Goal: Task Accomplishment & Management: Use online tool/utility

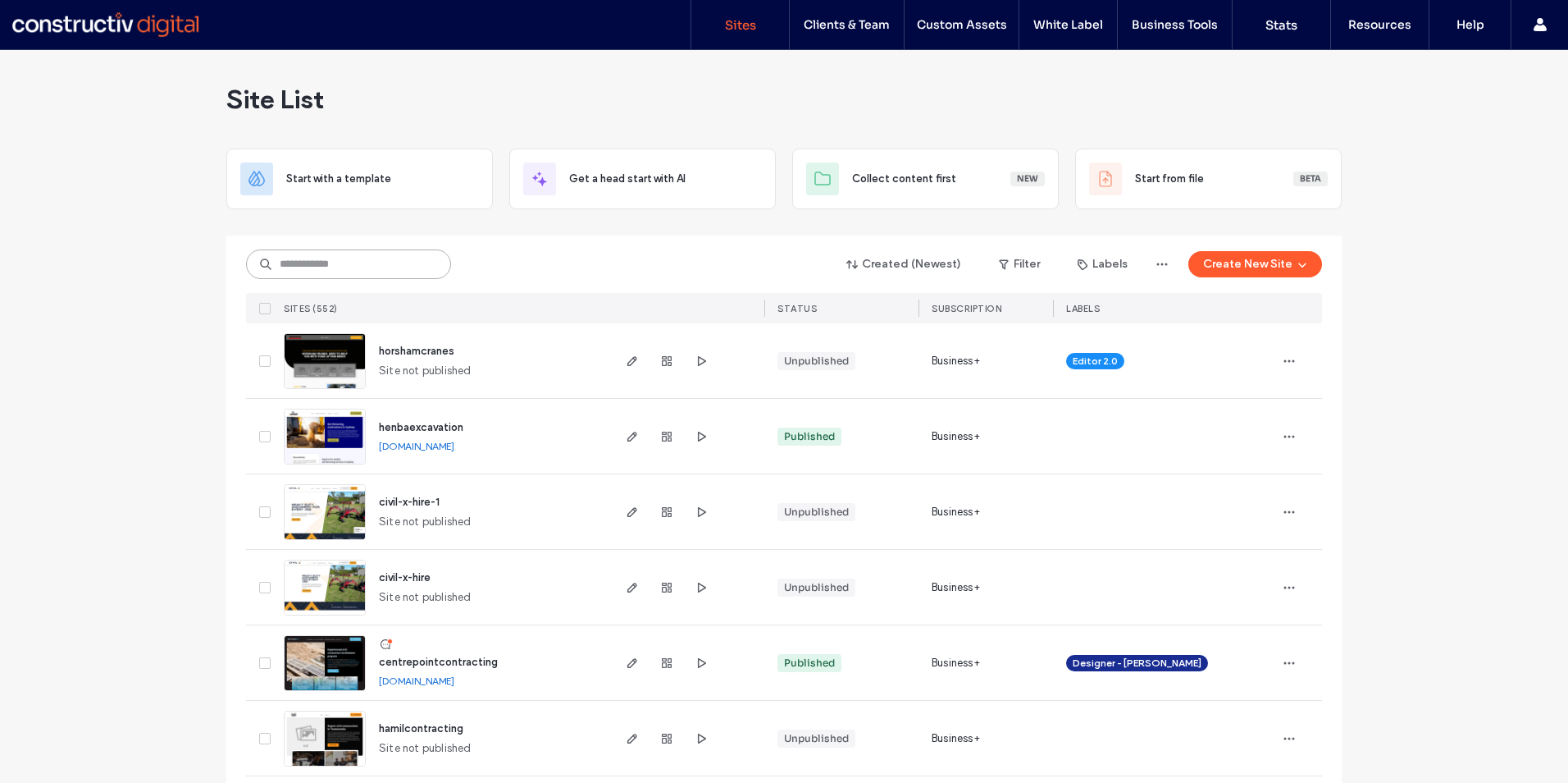
click at [342, 266] on input at bounding box center [349, 264] width 205 height 29
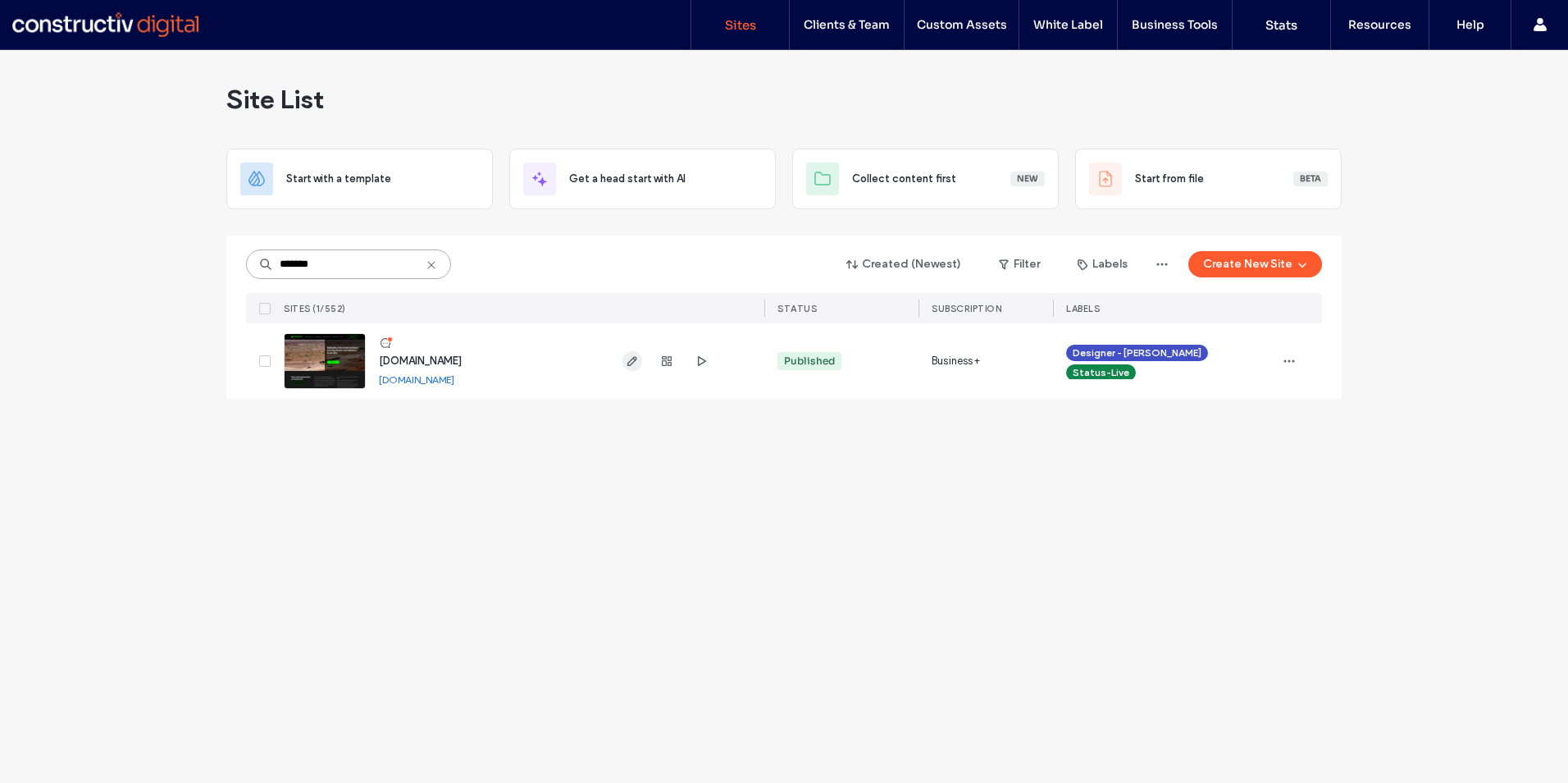
type input "*******"
click at [631, 361] on use "button" at bounding box center [632, 360] width 10 height 10
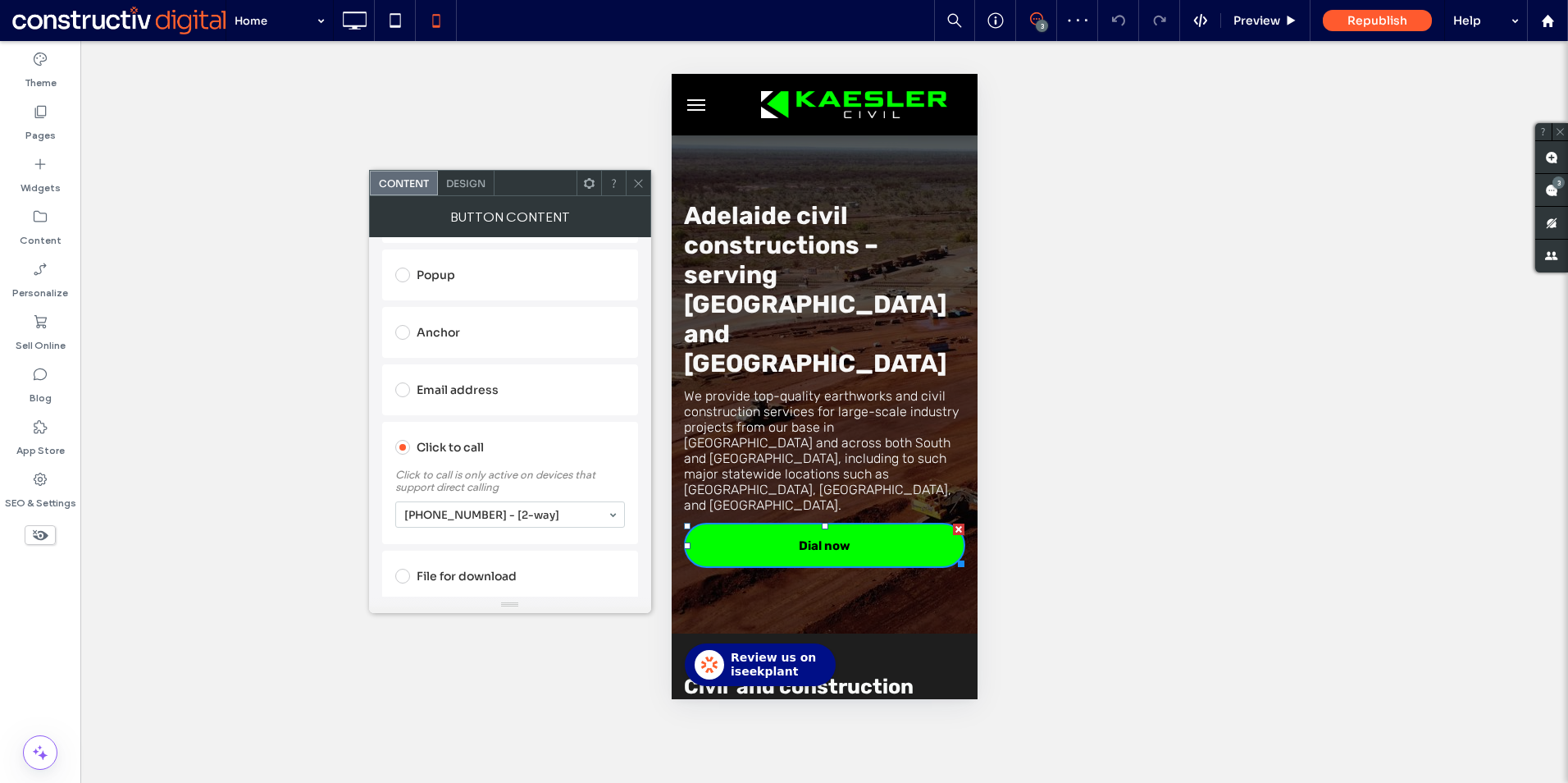
scroll to position [282, 0]
click at [638, 186] on icon at bounding box center [639, 184] width 12 height 12
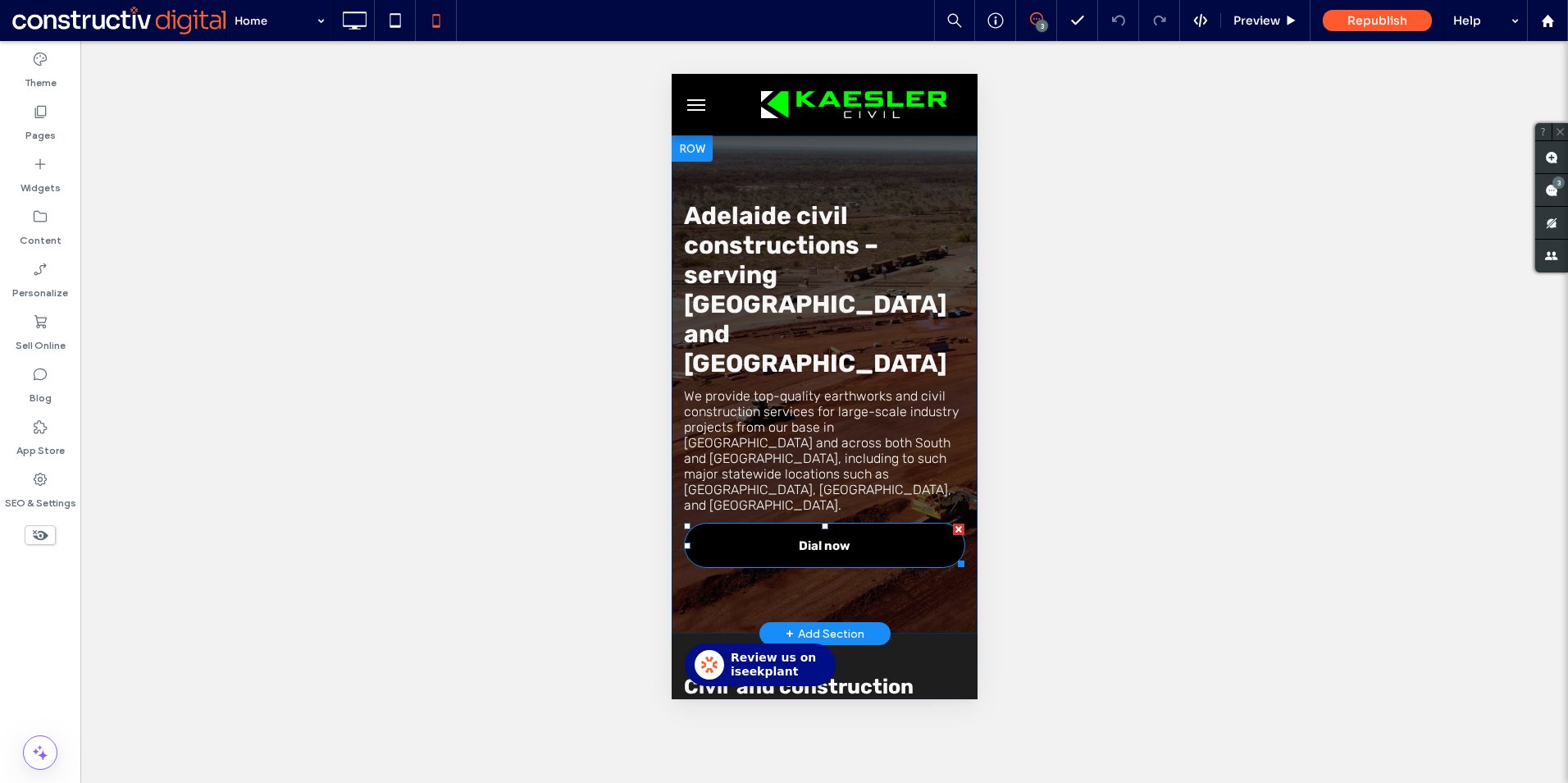
click at [832, 525] on span "Dial now" at bounding box center [824, 546] width 52 height 41
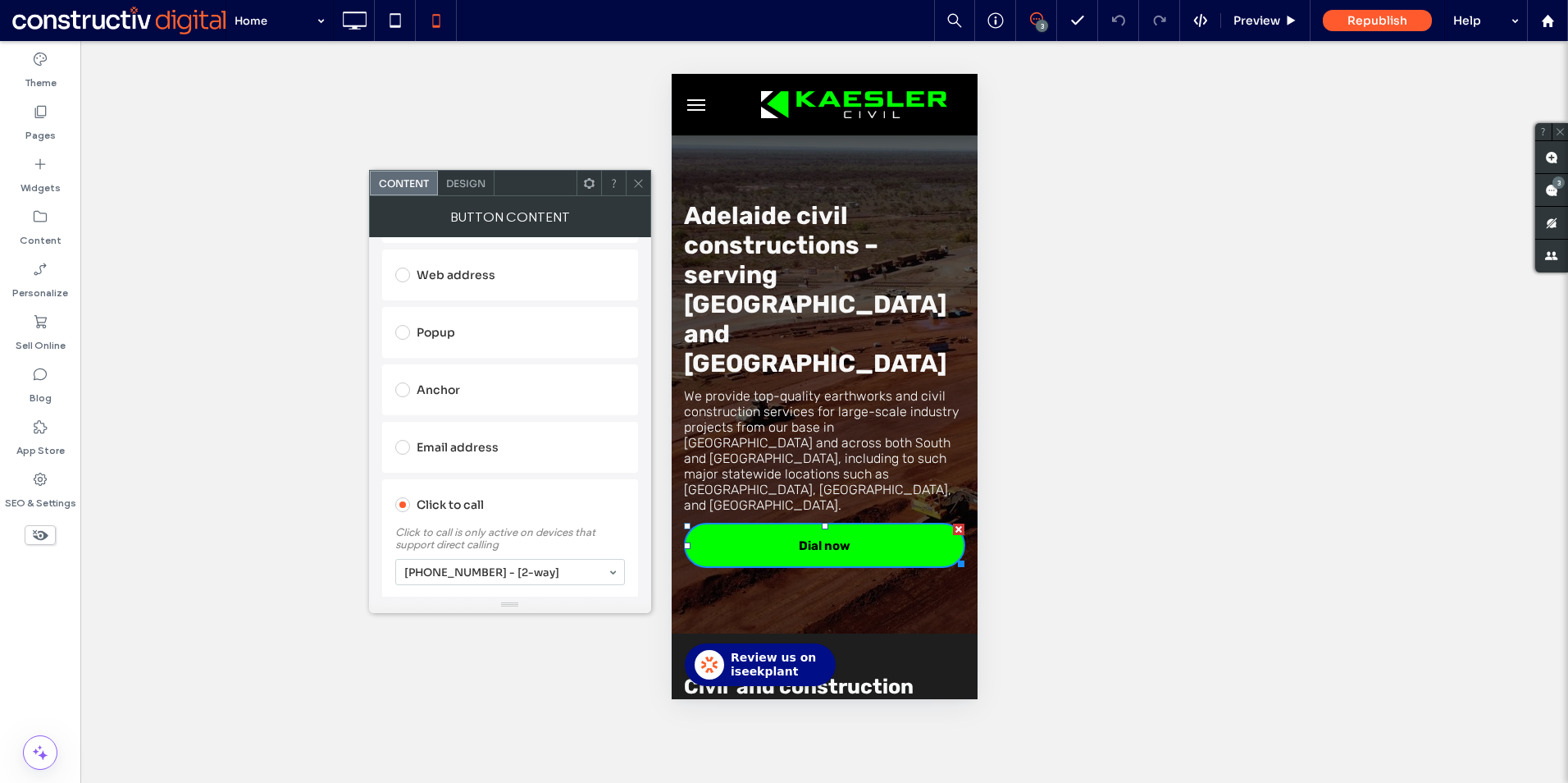
scroll to position [246, 0]
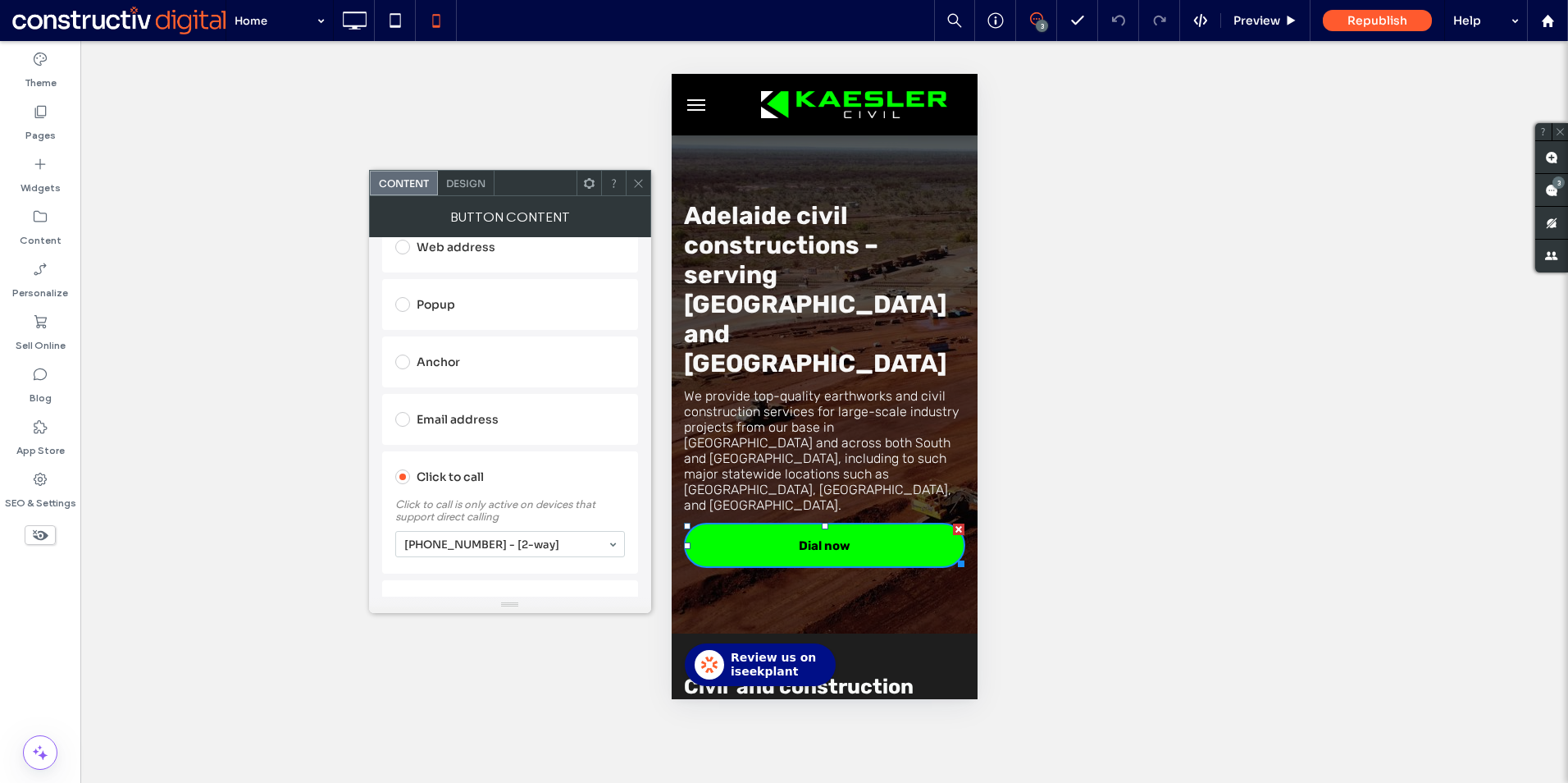
click at [406, 362] on span at bounding box center [403, 362] width 15 height 15
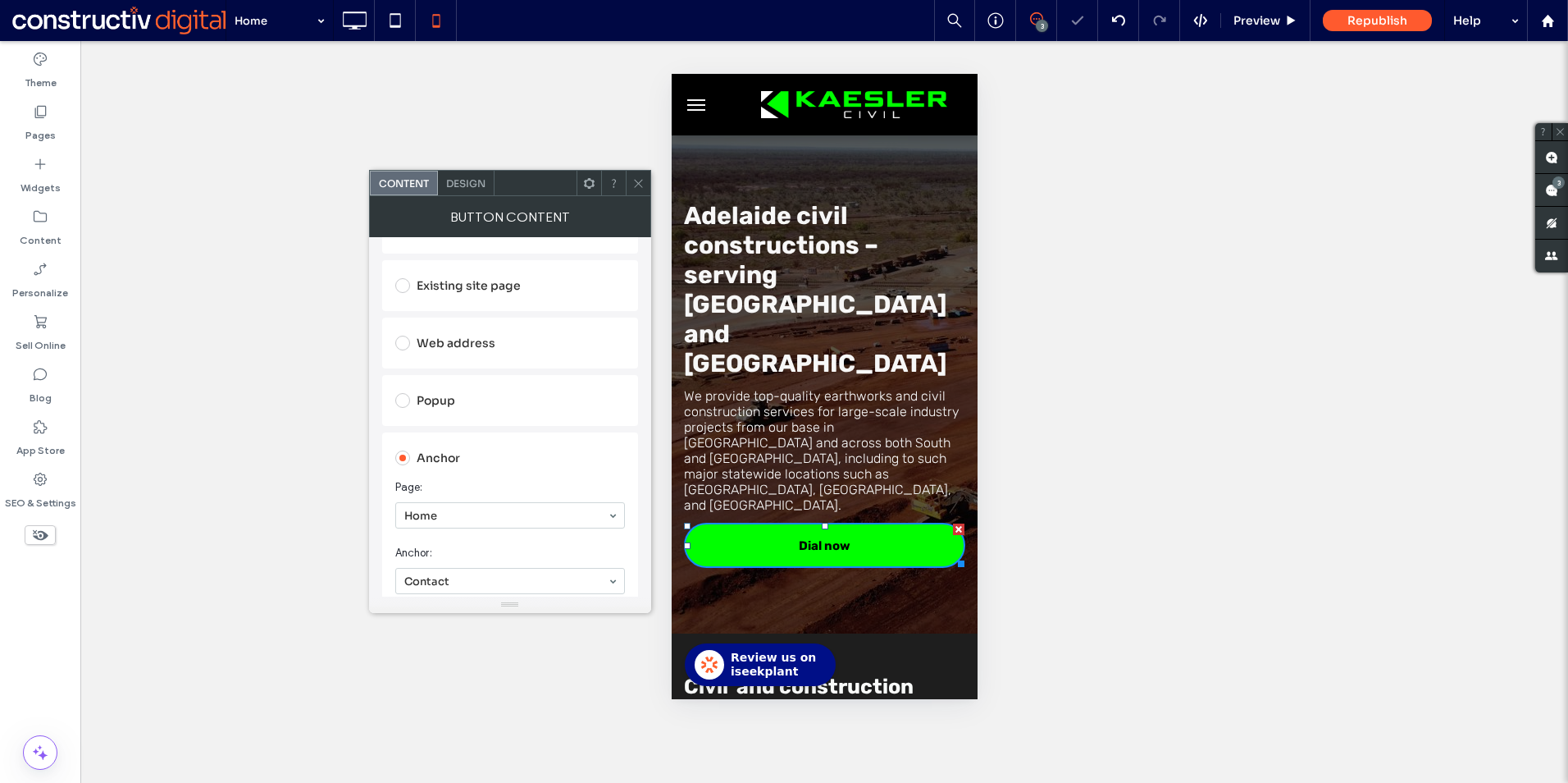
scroll to position [0, 0]
drag, startPoint x: 468, startPoint y: 306, endPoint x: 331, endPoint y: 284, distance: 138.8
click at [333, 289] on body ".wqwq-1{fill:#231f20;} .cls-1q, .cls-2q { fill-rule: evenodd; } .cls-2q { fill:…" at bounding box center [784, 392] width 1568 height 783
type input "*"
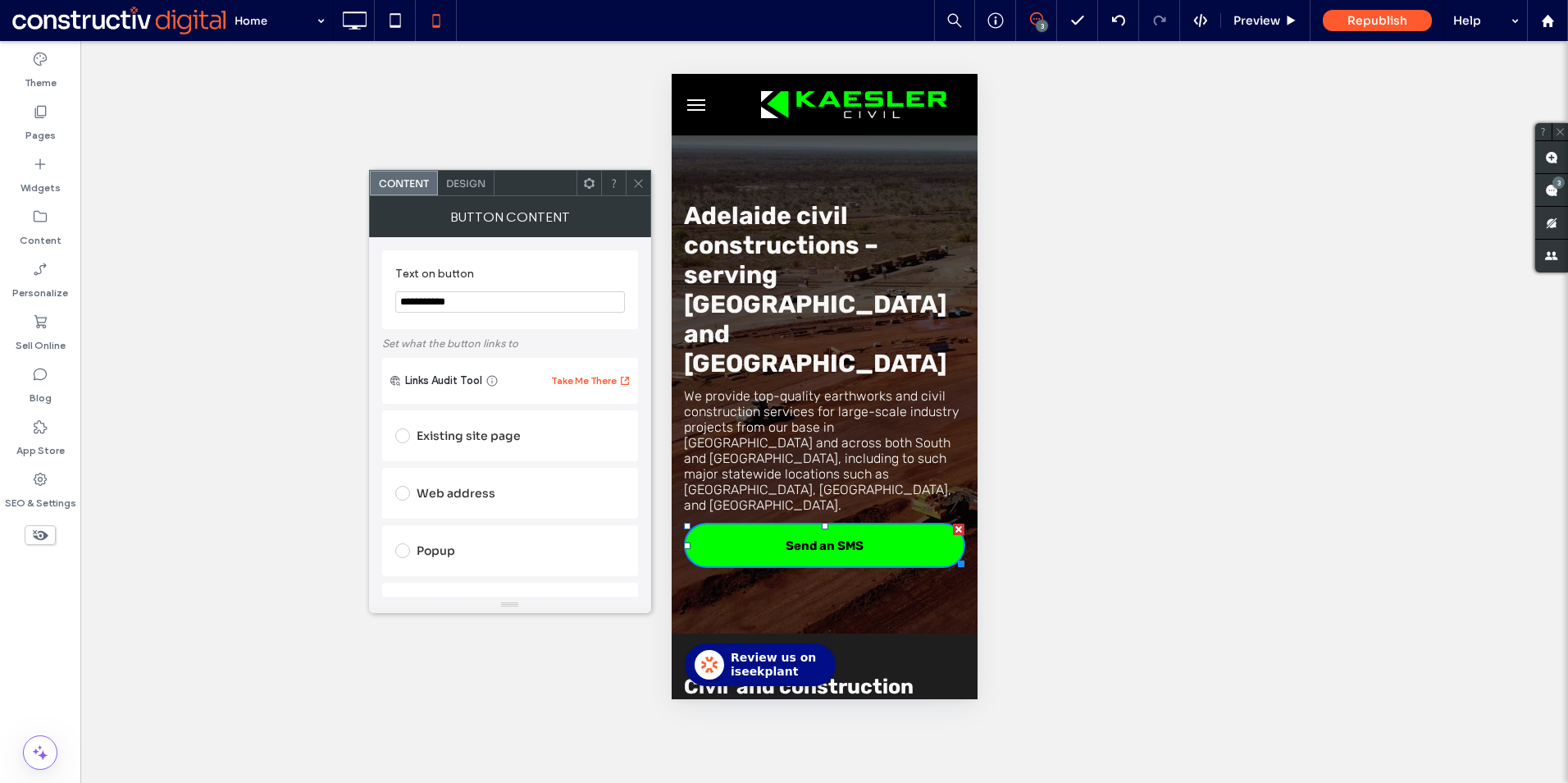
type input "**********"
click at [635, 184] on icon at bounding box center [639, 184] width 12 height 12
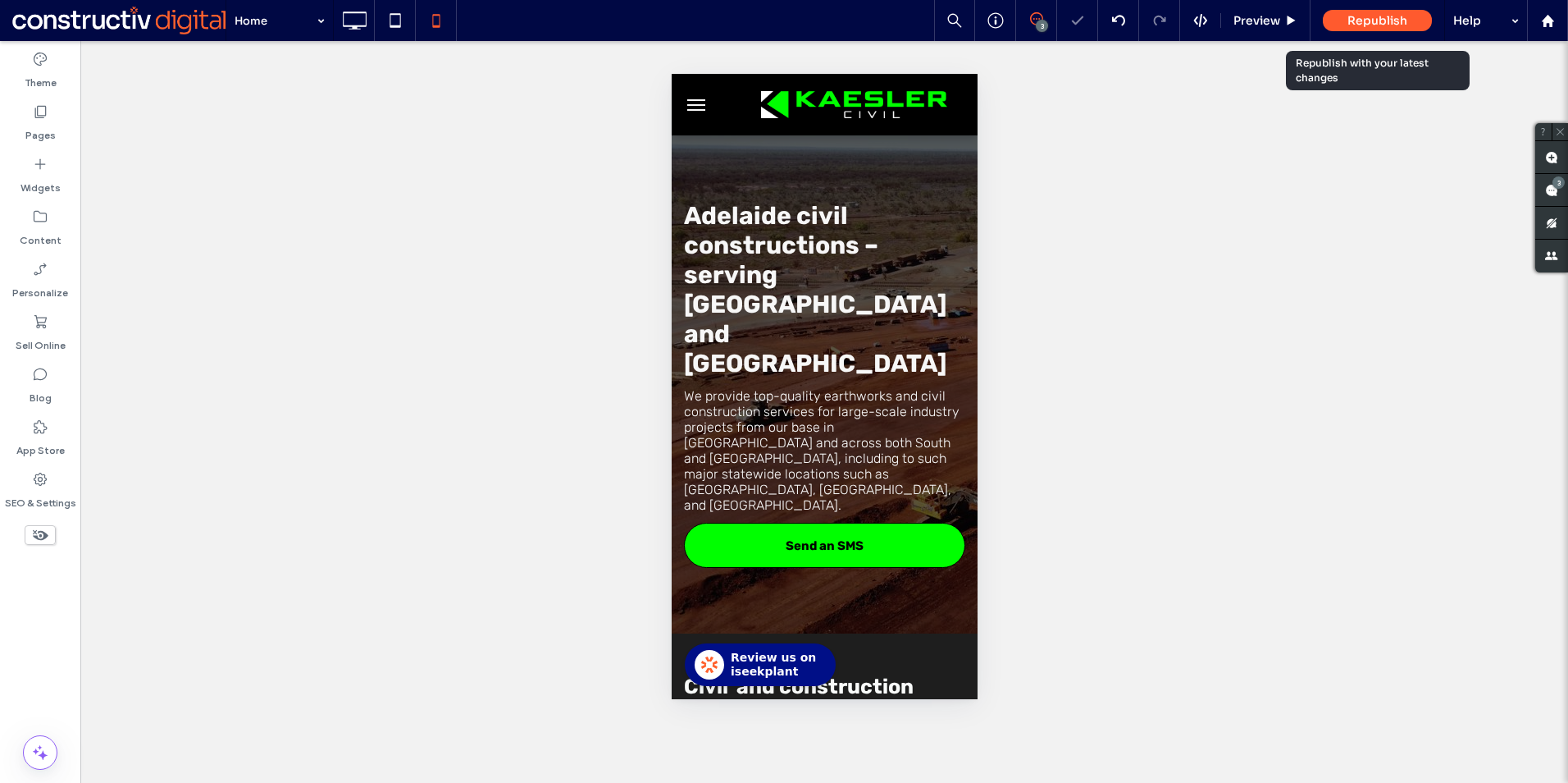
click at [1383, 13] on span "Republish" at bounding box center [1377, 21] width 60 height 15
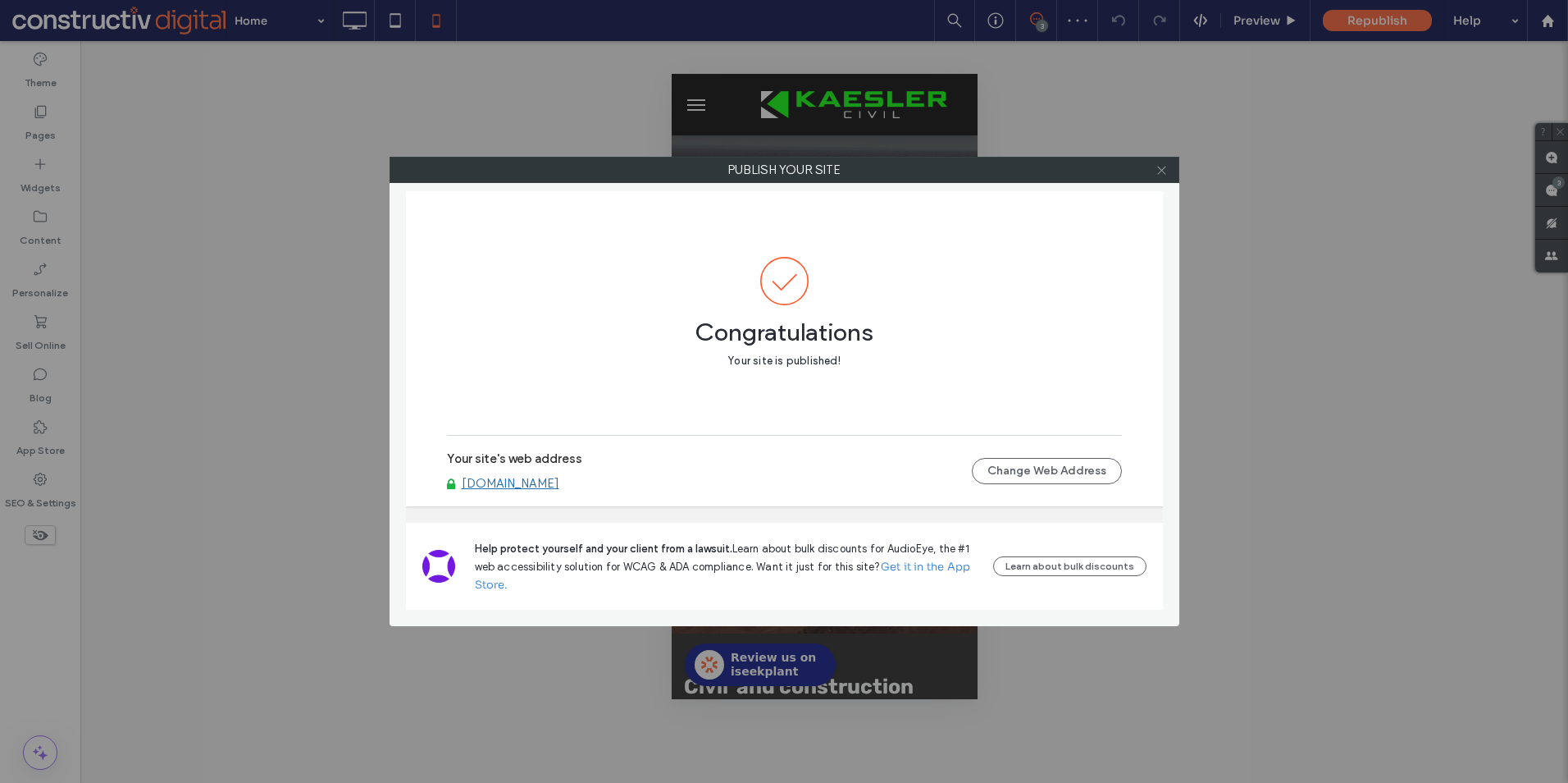
click at [1163, 176] on icon at bounding box center [1162, 170] width 12 height 12
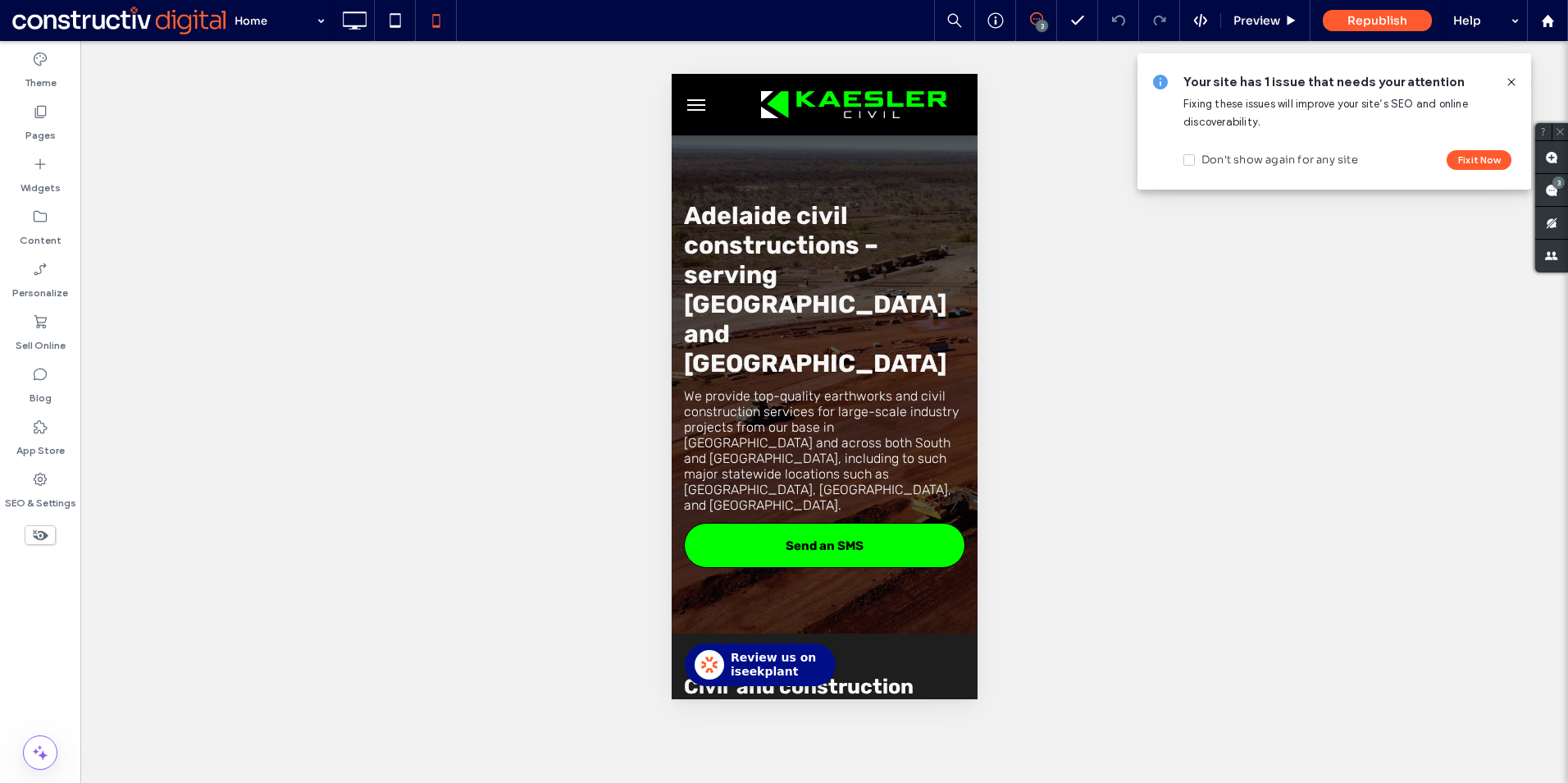
click at [1517, 78] on icon at bounding box center [1512, 82] width 13 height 13
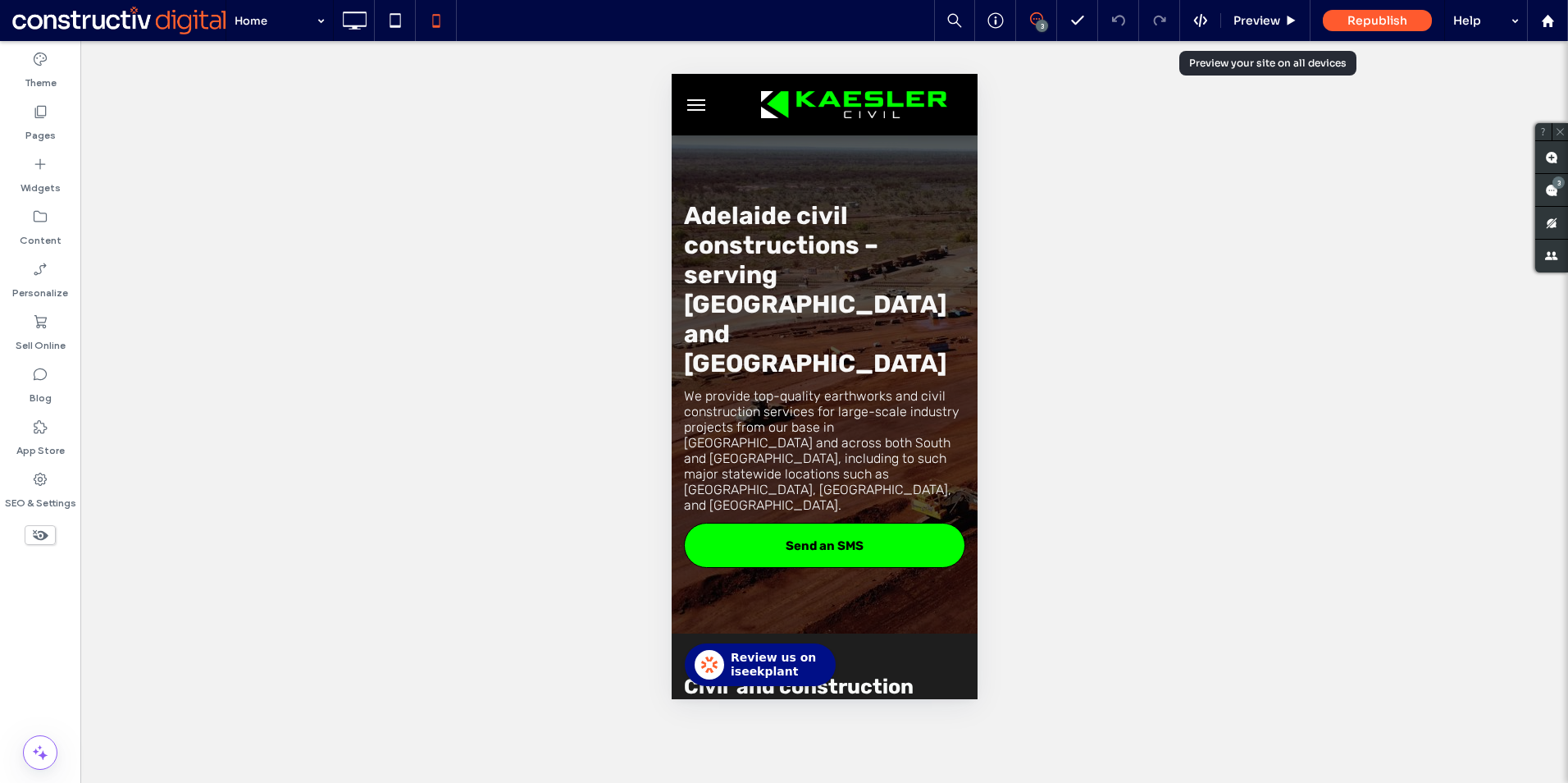
drag, startPoint x: 1253, startPoint y: 21, endPoint x: 1249, endPoint y: 72, distance: 51.2
click at [1253, 21] on span "Preview" at bounding box center [1257, 21] width 46 height 15
